Goal: Information Seeking & Learning: Learn about a topic

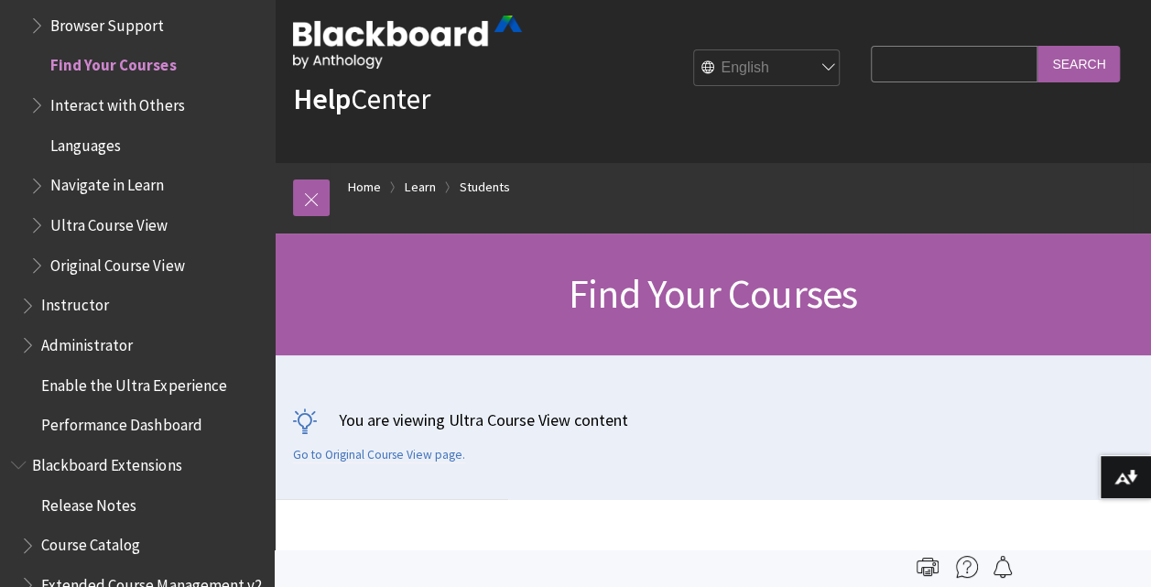
scroll to position [1940, 0]
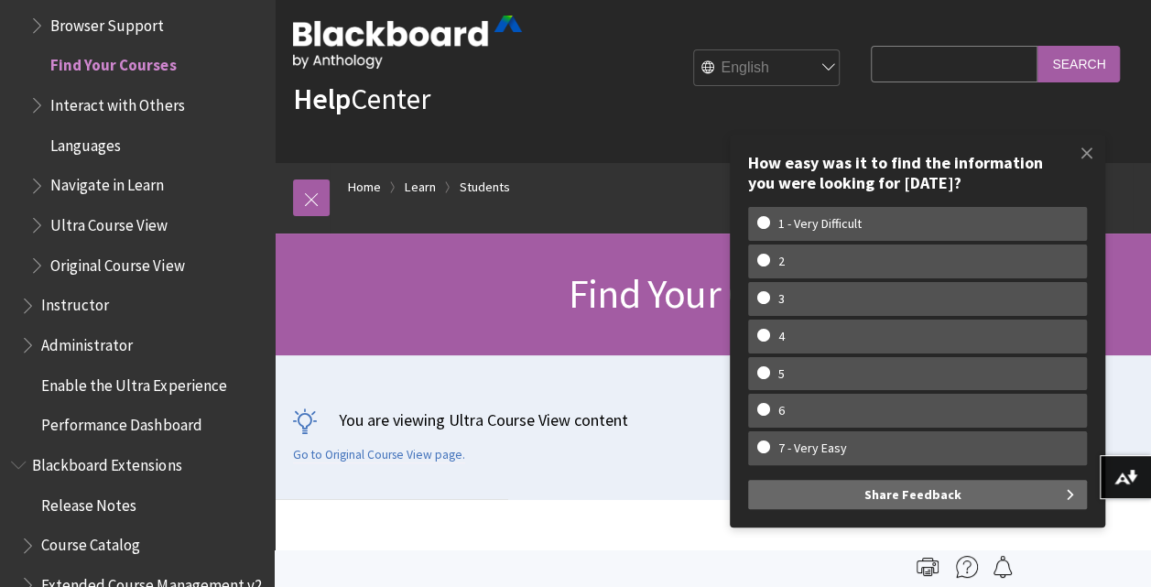
click at [872, 52] on input "Search Query" at bounding box center [953, 64] width 167 height 36
type input "timezone"
click at [1037, 46] on input "Search" at bounding box center [1078, 64] width 82 height 36
click at [1093, 153] on span at bounding box center [1086, 153] width 38 height 38
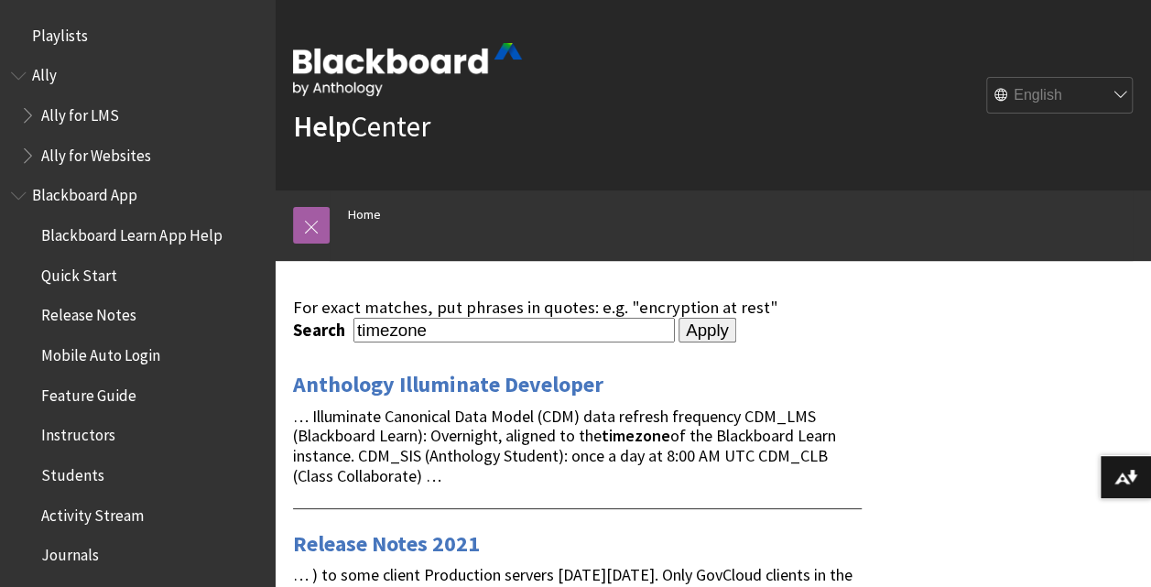
click at [1080, 60] on div "Help Center English عربية Català Cymraeg Deutsch Español Suomi Français עברית I…" at bounding box center [713, 95] width 876 height 190
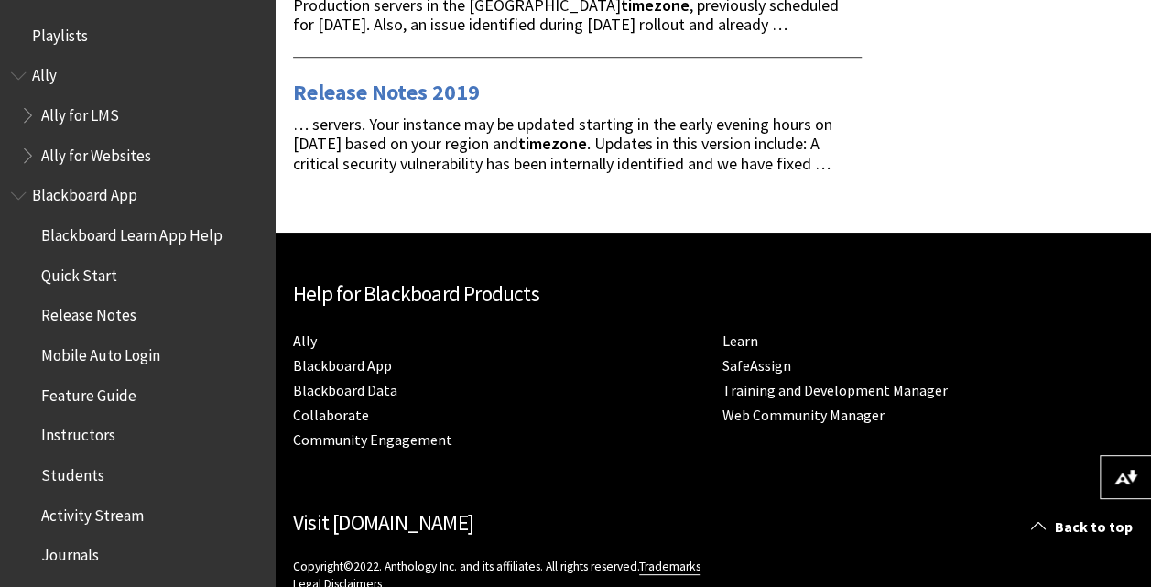
scroll to position [697, 0]
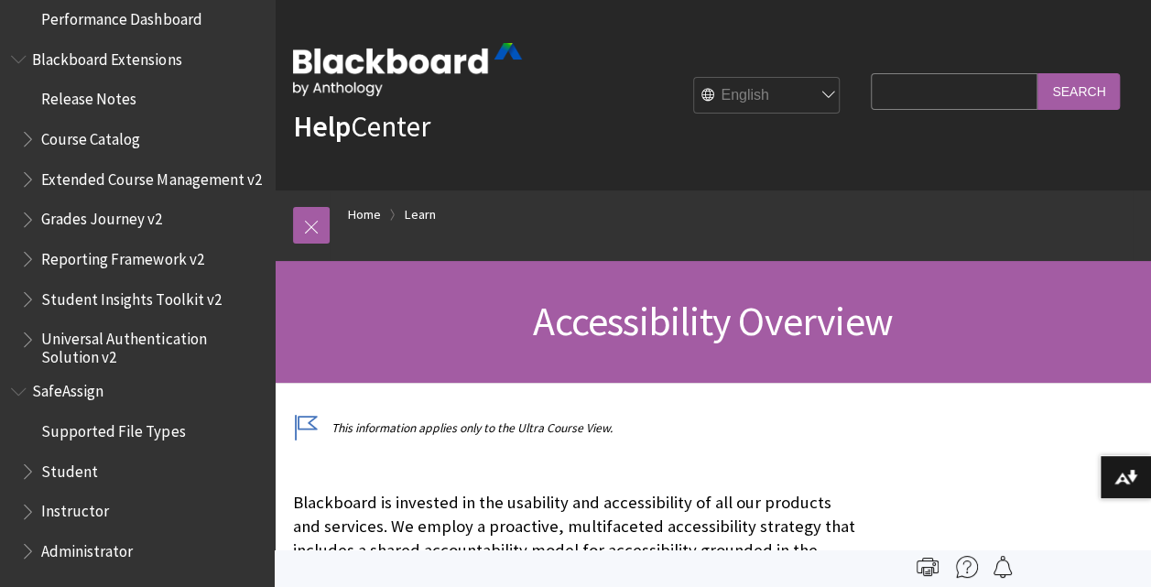
scroll to position [2038, 0]
click at [57, 472] on span "Student" at bounding box center [69, 468] width 57 height 25
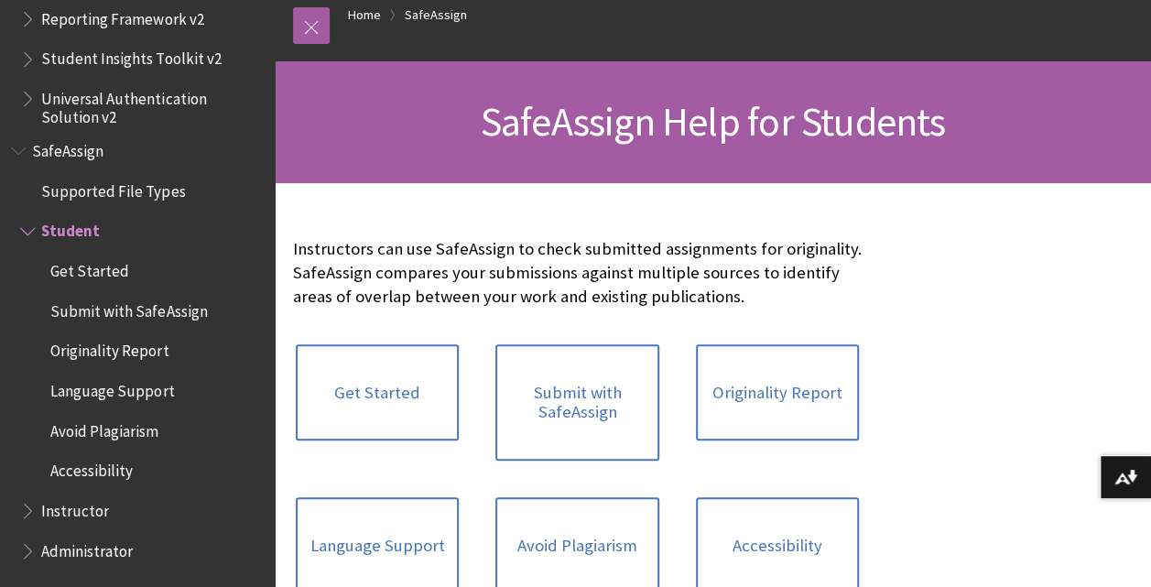
scroll to position [201, 0]
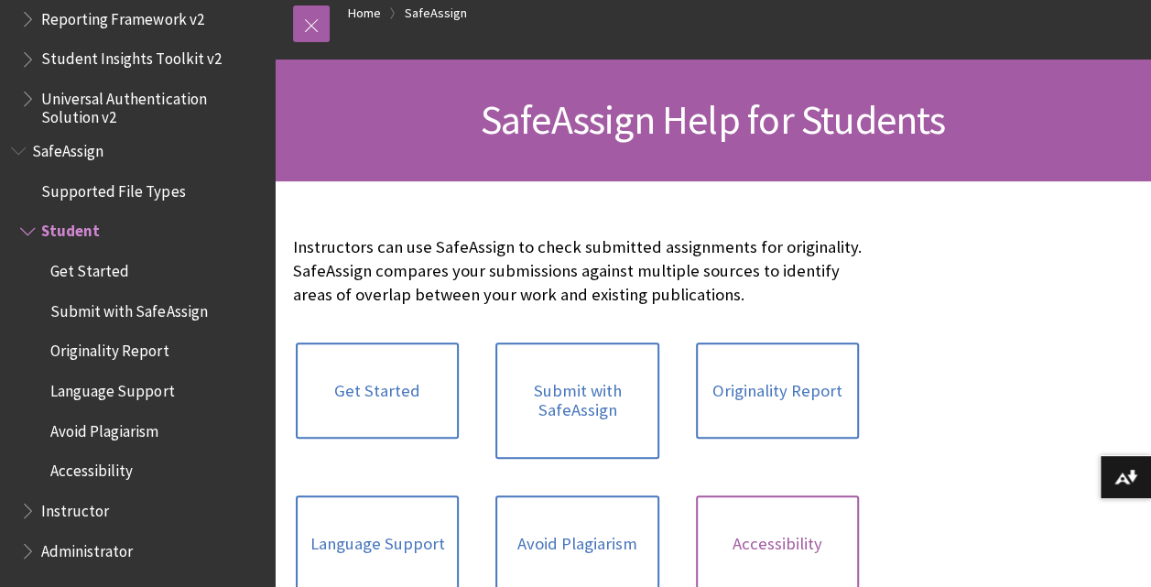
click at [754, 546] on link "Accessibility" at bounding box center [777, 543] width 163 height 97
